Goal: Find specific page/section: Find specific page/section

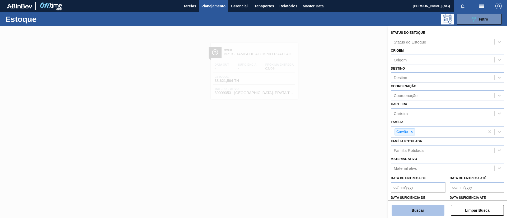
click at [427, 211] on button "Buscar" at bounding box center [417, 210] width 53 height 11
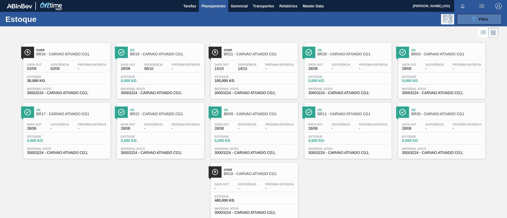
click at [490, 24] on button "089F7B8B-B2A5-4AFE-B5C0-19BA573D28AC Filtro" at bounding box center [479, 19] width 45 height 11
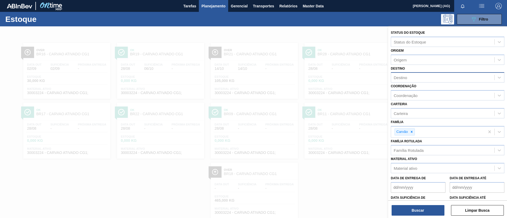
click at [404, 78] on div "Destino" at bounding box center [399, 77] width 13 height 4
type input "viam"
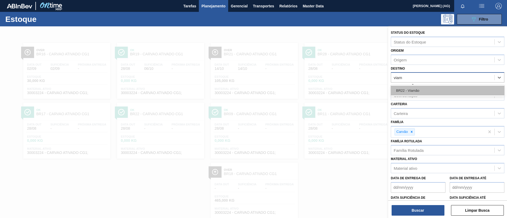
click at [417, 91] on div "BR22 - Viamão" at bounding box center [447, 91] width 113 height 10
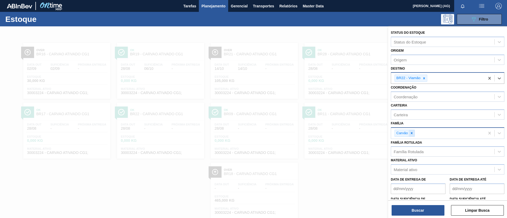
click at [412, 133] on icon at bounding box center [412, 133] width 4 height 4
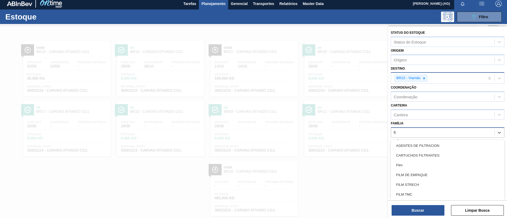
scroll to position [3, 0]
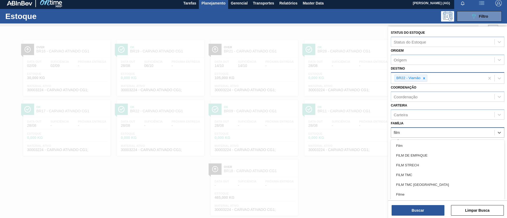
type input "filme"
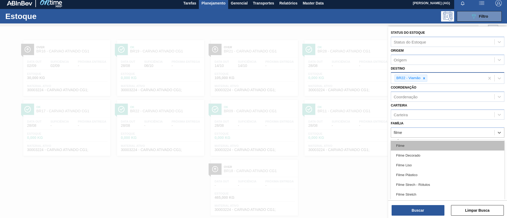
click at [413, 145] on div "Filme" at bounding box center [447, 146] width 113 height 10
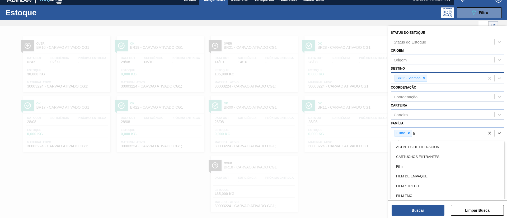
scroll to position [7, 0]
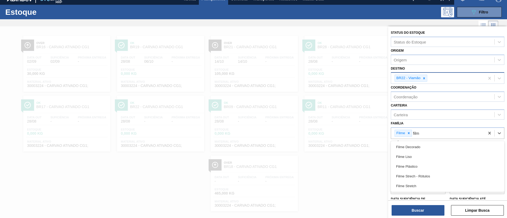
type input "filme"
click at [424, 142] on div "Filme Decorado Filme Liso Filme Plástico Filme Strech - Rótulos Filme Stretch" at bounding box center [447, 166] width 113 height 51
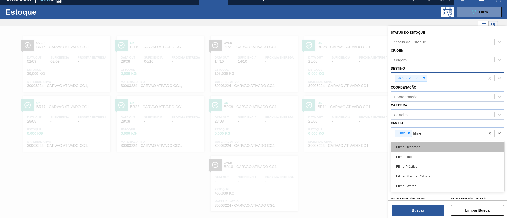
click at [424, 145] on div "Filme Decorado" at bounding box center [447, 147] width 113 height 10
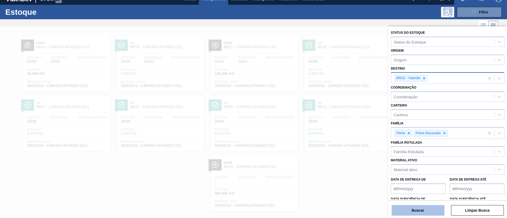
click at [429, 215] on button "Buscar" at bounding box center [417, 210] width 53 height 11
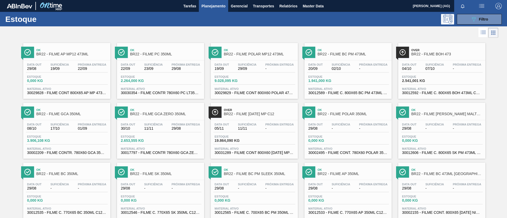
click at [53, 51] on span "Ok" at bounding box center [71, 50] width 71 height 3
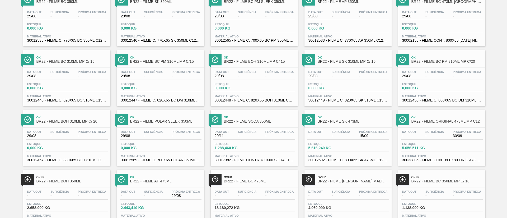
scroll to position [198, 0]
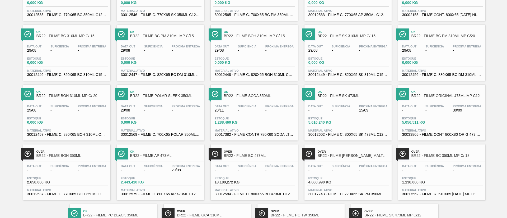
click at [124, 156] on div at bounding box center [121, 153] width 13 height 11
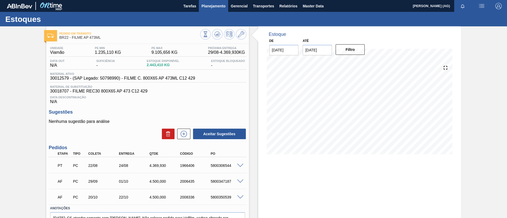
click at [216, 7] on span "Planejamento" at bounding box center [213, 6] width 24 height 6
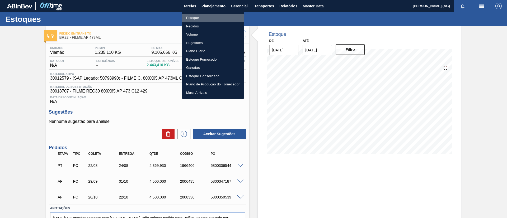
drag, startPoint x: 207, startPoint y: 15, endPoint x: 241, endPoint y: 23, distance: 35.2
click at [207, 15] on li "Estoque" at bounding box center [213, 18] width 62 height 8
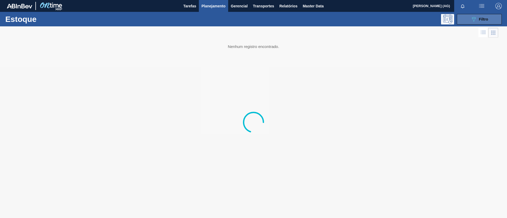
click at [478, 18] on div "089F7B8B-B2A5-4AFE-B5C0-19BA573D28AC Filtro" at bounding box center [479, 19] width 18 height 6
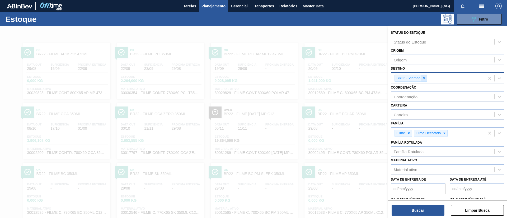
click at [424, 78] on icon at bounding box center [424, 78] width 2 height 2
type input "jag"
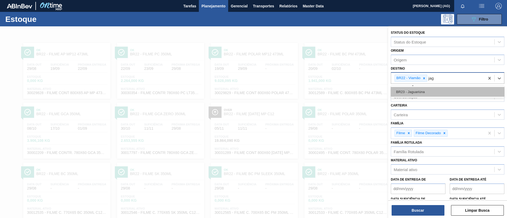
click at [423, 90] on div "BR23 - Jaguariúna" at bounding box center [447, 92] width 113 height 10
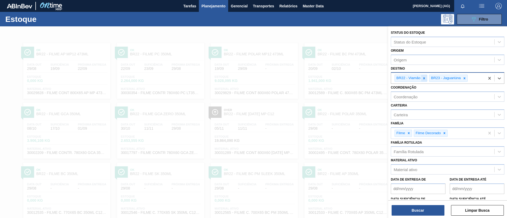
click at [424, 79] on icon at bounding box center [424, 79] width 4 height 4
click at [408, 133] on icon at bounding box center [409, 133] width 2 height 2
click at [427, 135] on div at bounding box center [425, 133] width 6 height 7
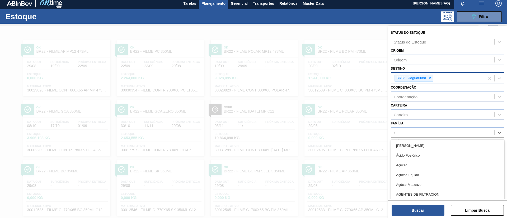
scroll to position [3, 0]
type input "rótulo"
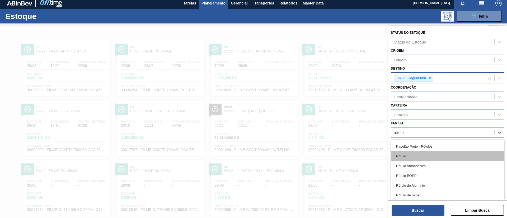
scroll to position [79, 0]
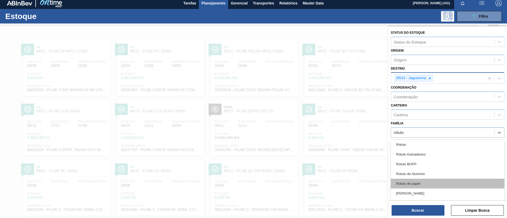
click at [426, 187] on div "Rótulo de papel" at bounding box center [447, 184] width 113 height 10
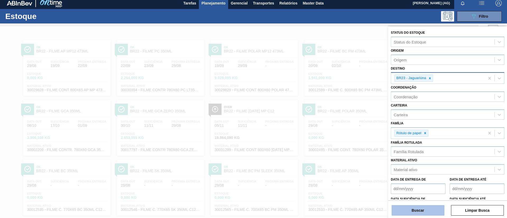
click at [431, 211] on button "Buscar" at bounding box center [417, 210] width 53 height 11
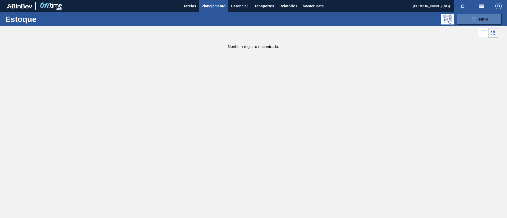
click at [487, 19] on span "Filtro" at bounding box center [483, 19] width 9 height 4
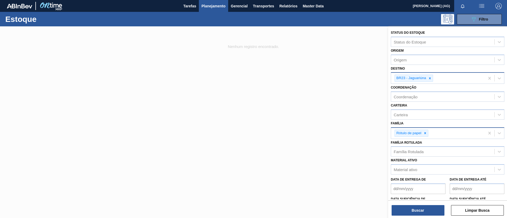
click at [435, 135] on div "Rótulo de papel" at bounding box center [438, 133] width 94 height 11
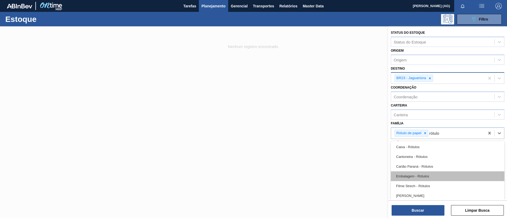
type input "rótulo p"
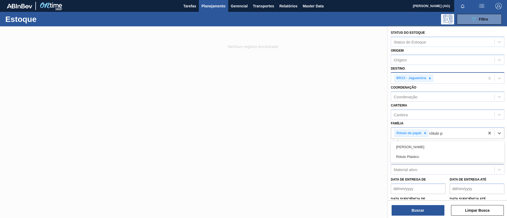
click at [424, 150] on div "[PERSON_NAME]" at bounding box center [447, 147] width 113 height 10
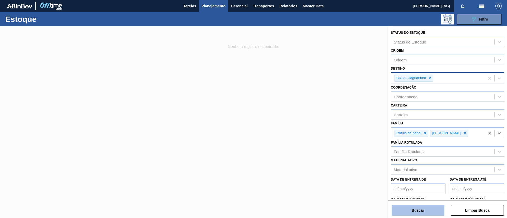
click at [423, 211] on button "Buscar" at bounding box center [417, 210] width 53 height 11
